Goal: Task Accomplishment & Management: Manage account settings

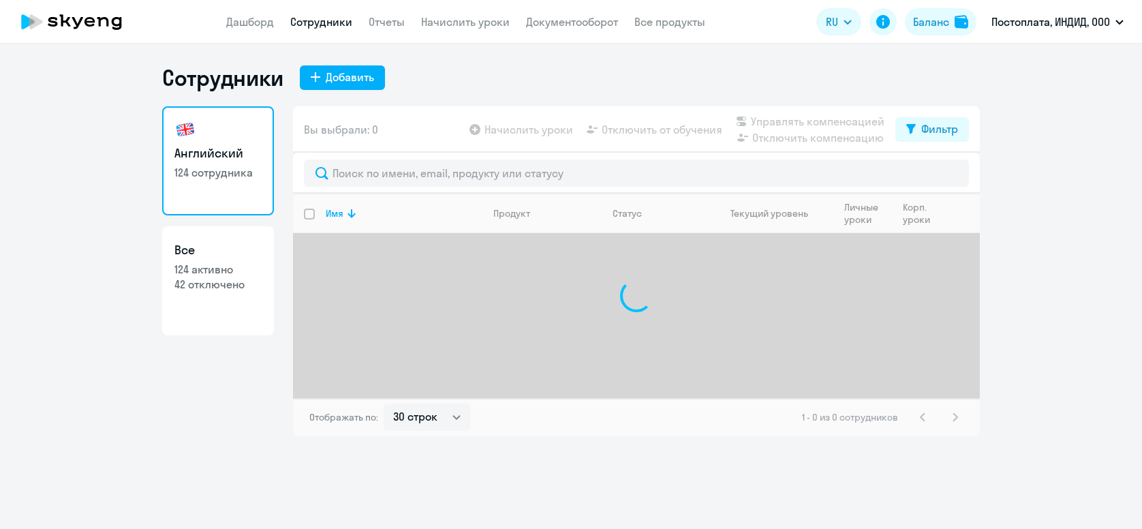
select select "30"
type input "c"
type input "[PERSON_NAME]"
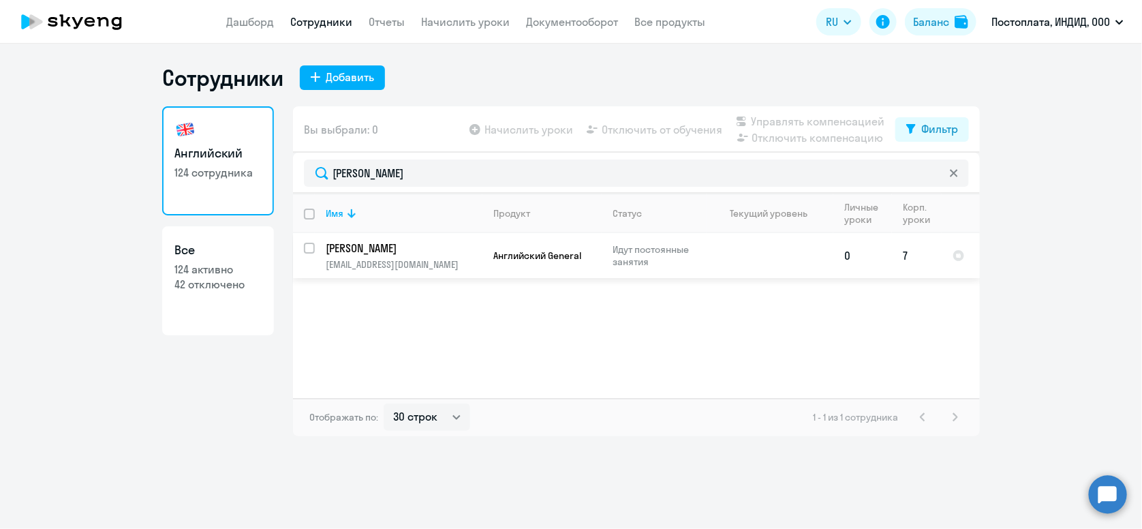
click at [480, 263] on p "[EMAIL_ADDRESS][DOMAIN_NAME]" at bounding box center [404, 264] width 156 height 12
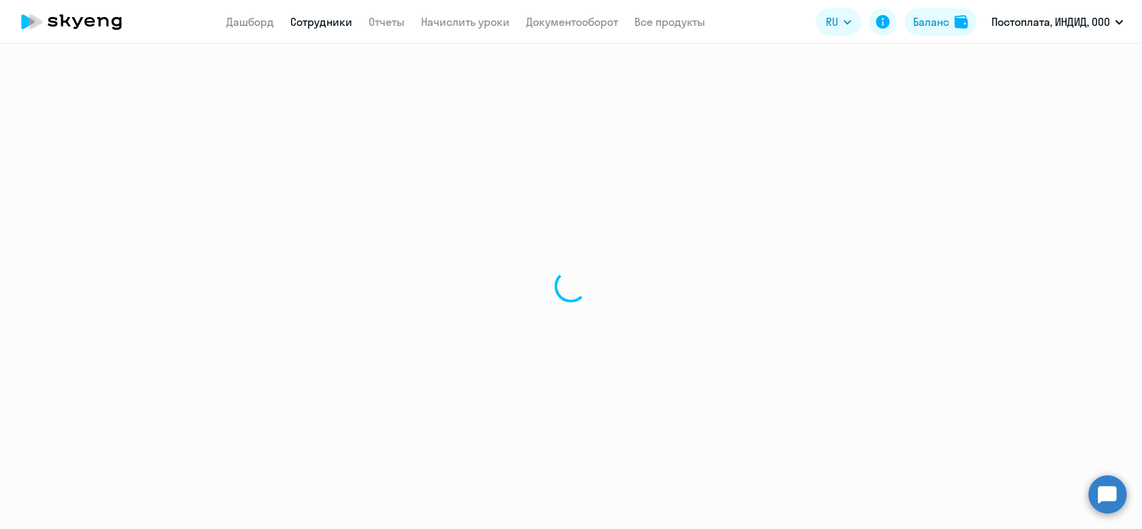
select select "english"
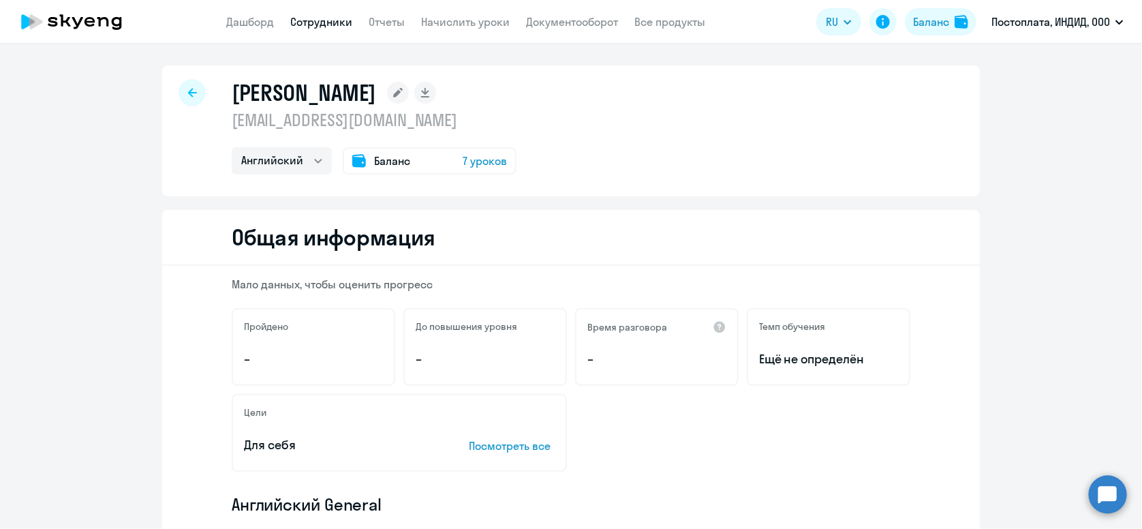
click at [188, 95] on icon at bounding box center [192, 93] width 9 height 10
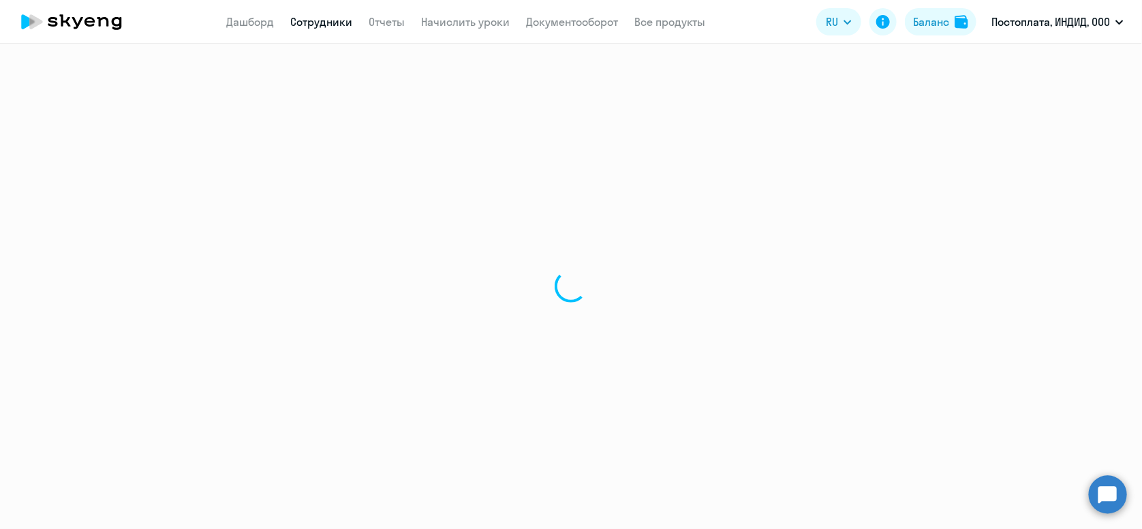
select select "30"
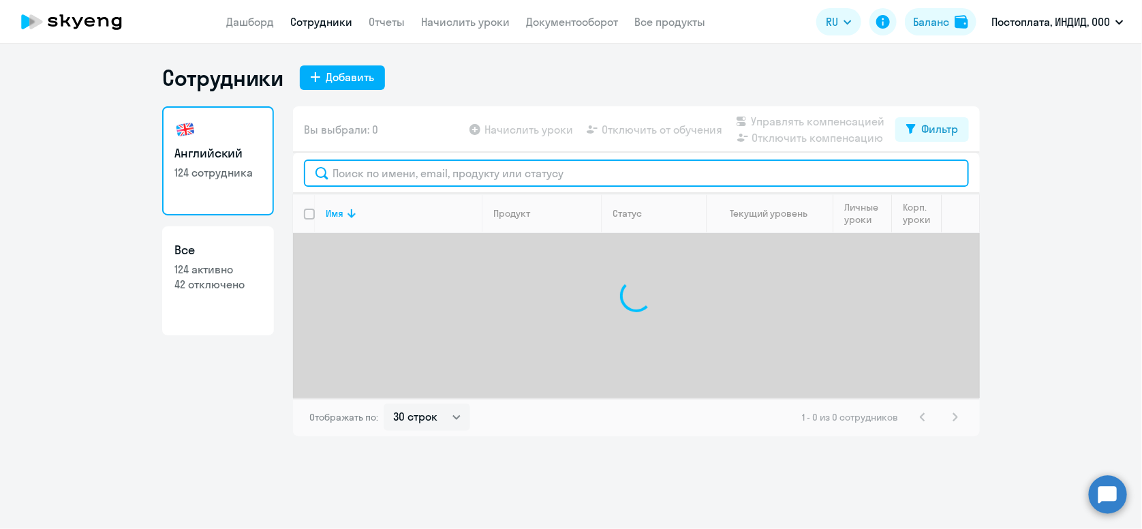
click at [411, 182] on input "text" at bounding box center [636, 172] width 665 height 27
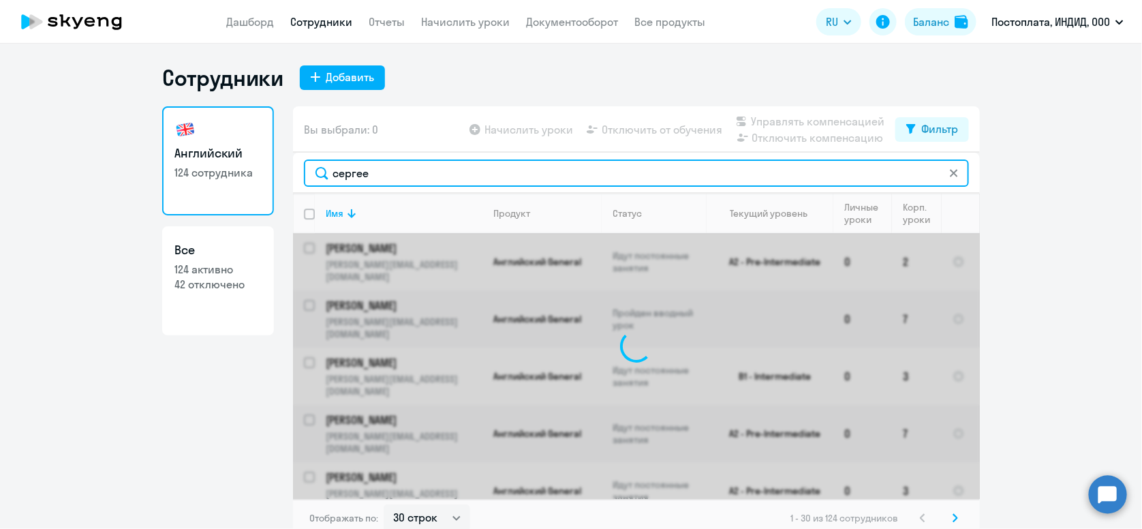
type input "сергее"
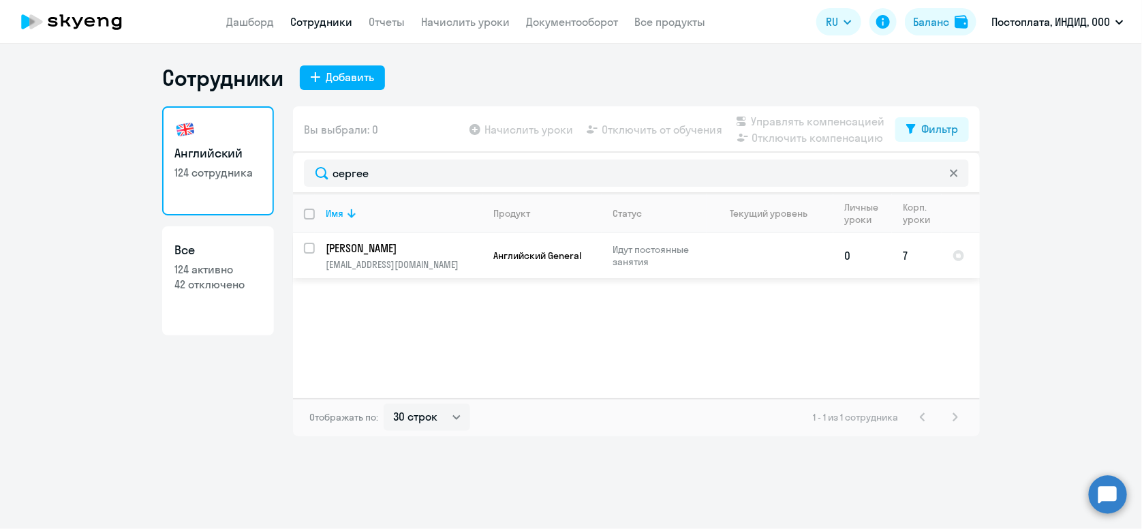
click at [309, 250] on input "select row 42099830" at bounding box center [317, 256] width 27 height 27
checkbox input "true"
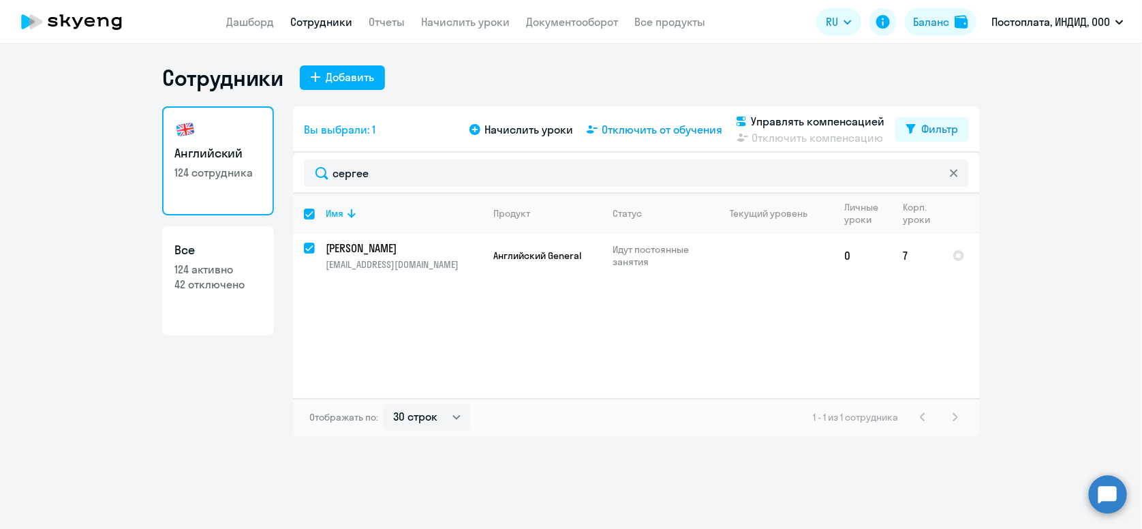
click at [626, 132] on span "Отключить от обучения" at bounding box center [662, 129] width 121 height 16
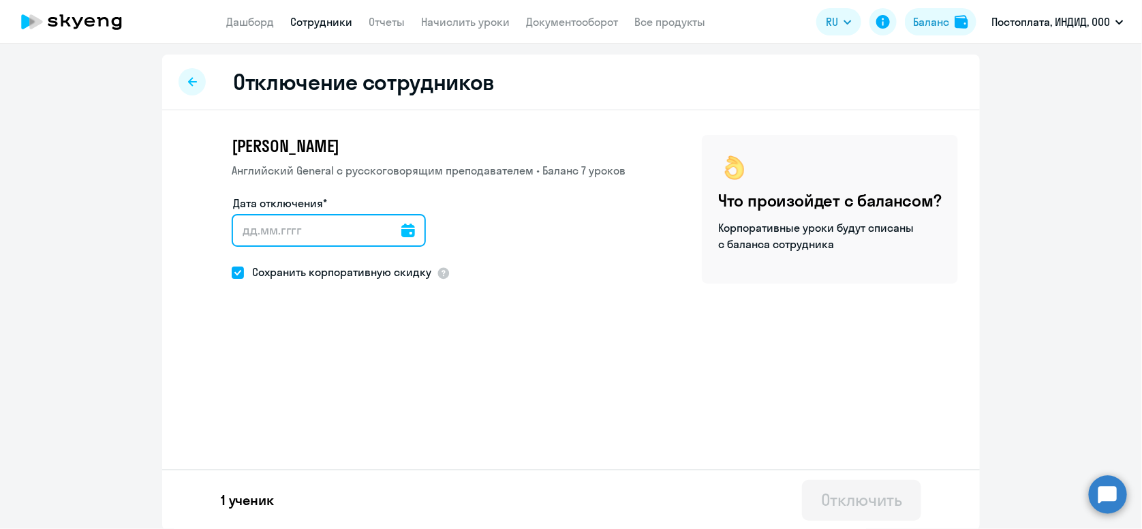
click at [351, 242] on input "Дата отключения*" at bounding box center [329, 230] width 194 height 33
click at [405, 240] on input "Дата отключения*" at bounding box center [329, 230] width 194 height 33
click at [403, 234] on icon at bounding box center [408, 230] width 14 height 14
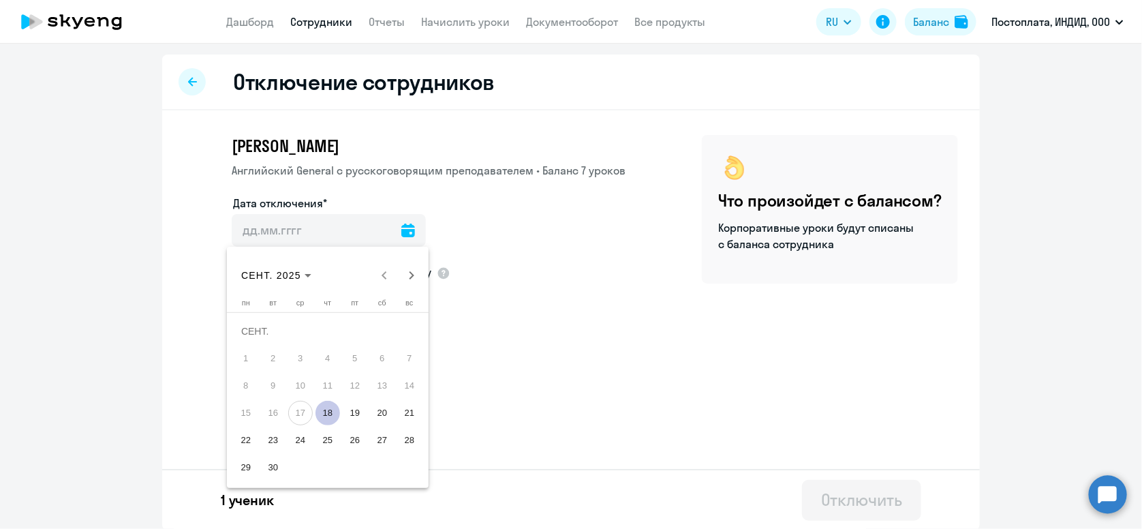
click at [353, 409] on span "19" at bounding box center [355, 413] width 25 height 25
type input "[DATE]"
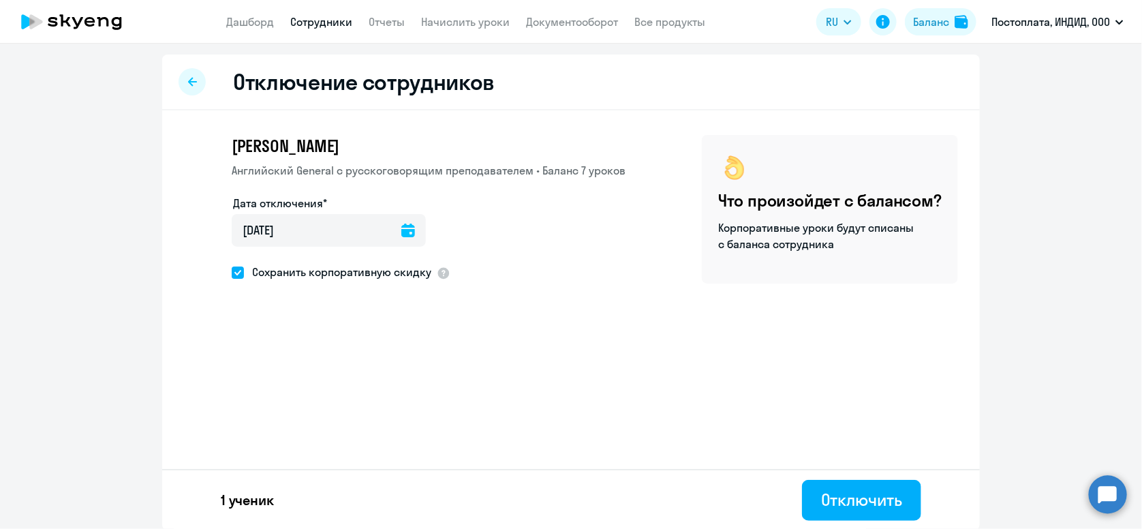
click at [401, 234] on icon at bounding box center [408, 230] width 14 height 14
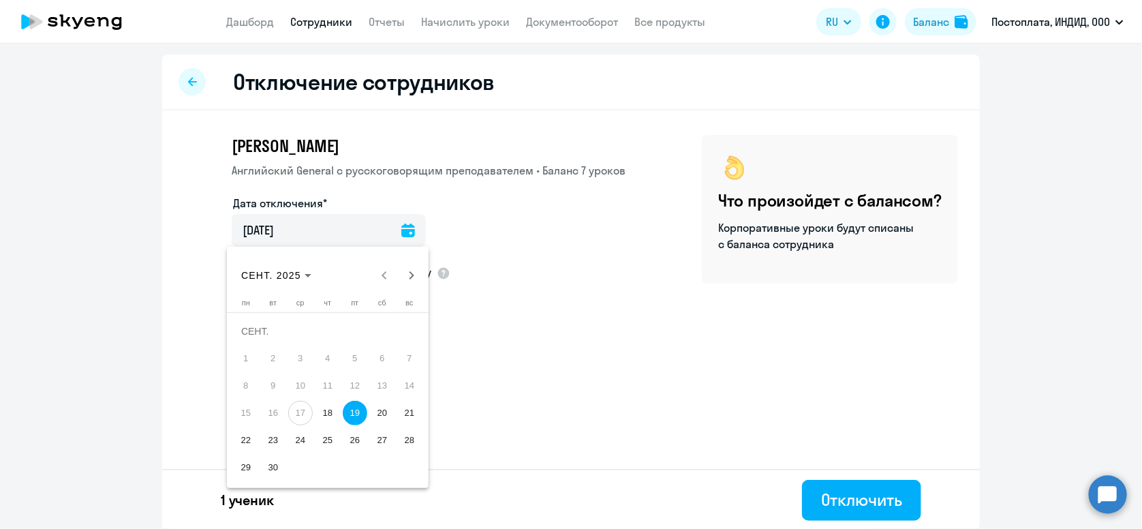
click at [331, 403] on span "18" at bounding box center [327, 413] width 25 height 25
type input "[DATE]"
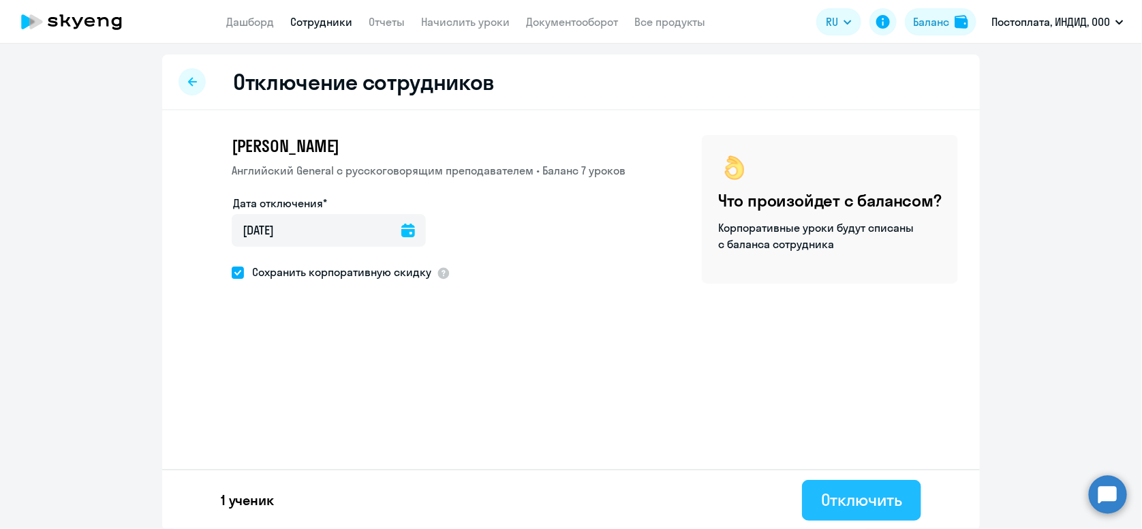
click at [802, 489] on button "Отключить" at bounding box center [861, 500] width 119 height 41
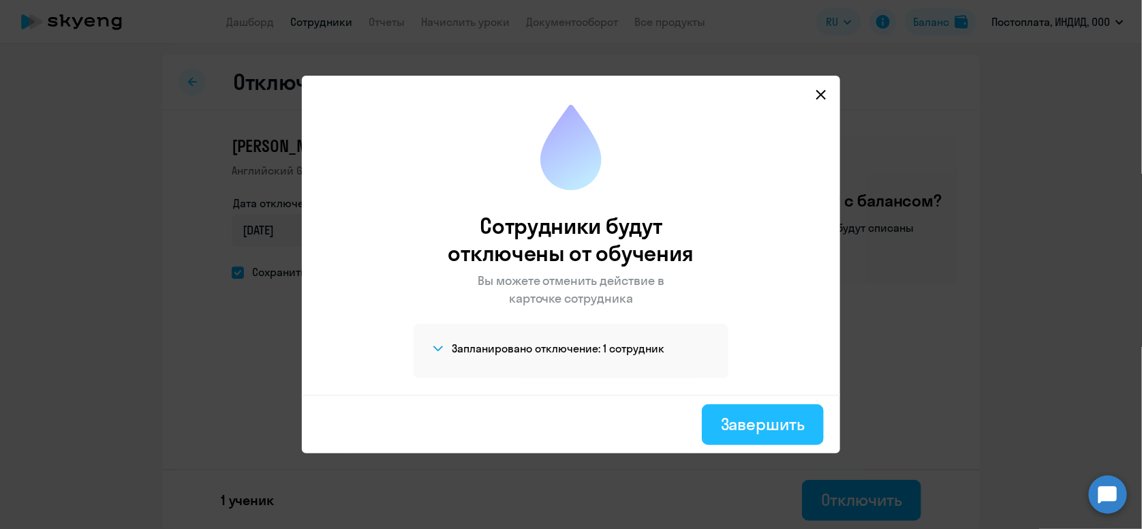
drag, startPoint x: 799, startPoint y: 429, endPoint x: 789, endPoint y: 426, distance: 10.1
click at [794, 431] on div "Завершить" at bounding box center [763, 424] width 84 height 22
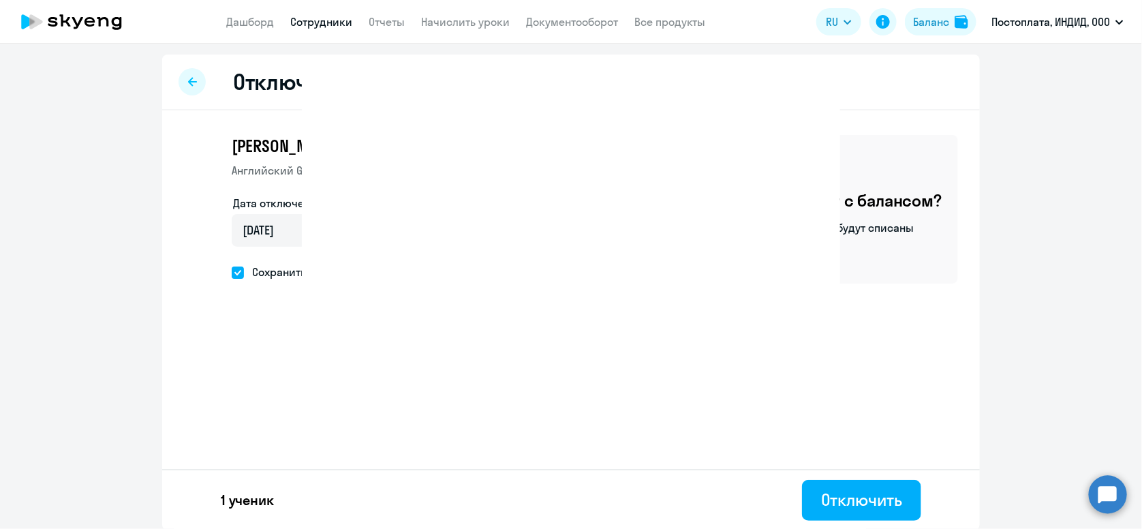
select select "30"
